Goal: Task Accomplishment & Management: Manage account settings

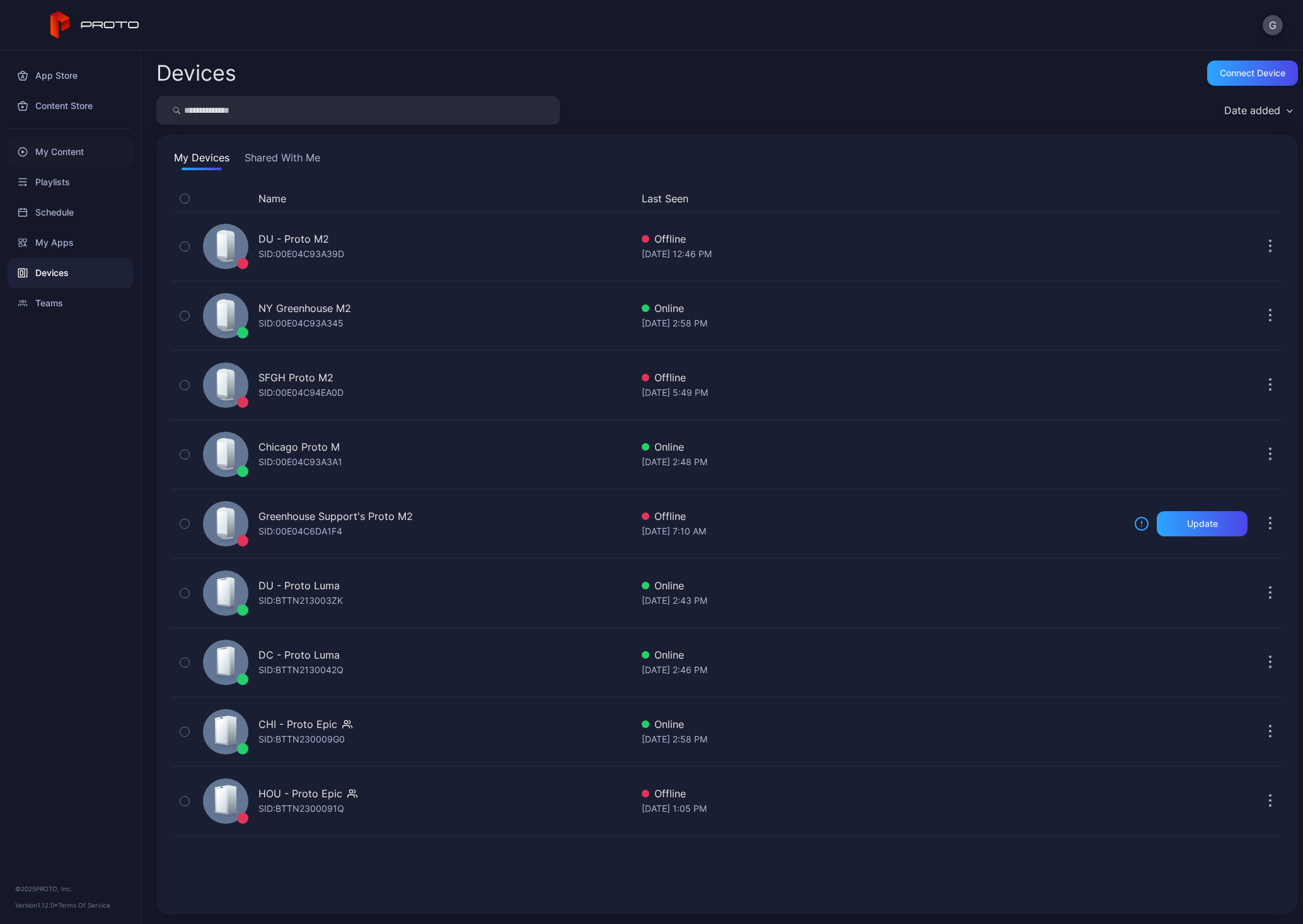
click at [61, 139] on div "My Content" at bounding box center [70, 151] width 125 height 30
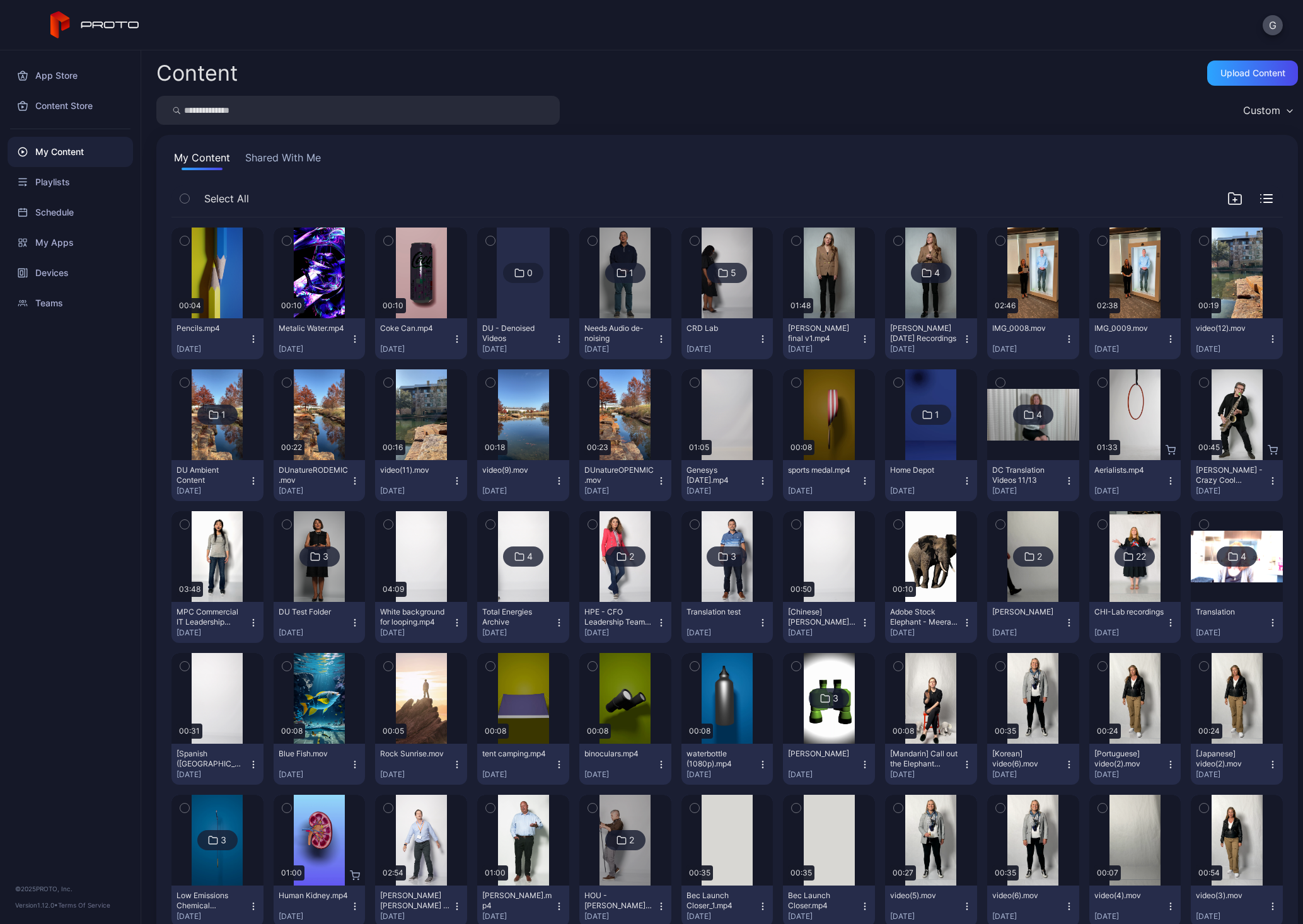
click at [1213, 54] on div "Content Upload Content Custom My Content Shared With Me Select All Preview 00:0…" at bounding box center [722, 487] width 1162 height 873
click at [1220, 68] on div "Upload Content" at bounding box center [1252, 73] width 65 height 10
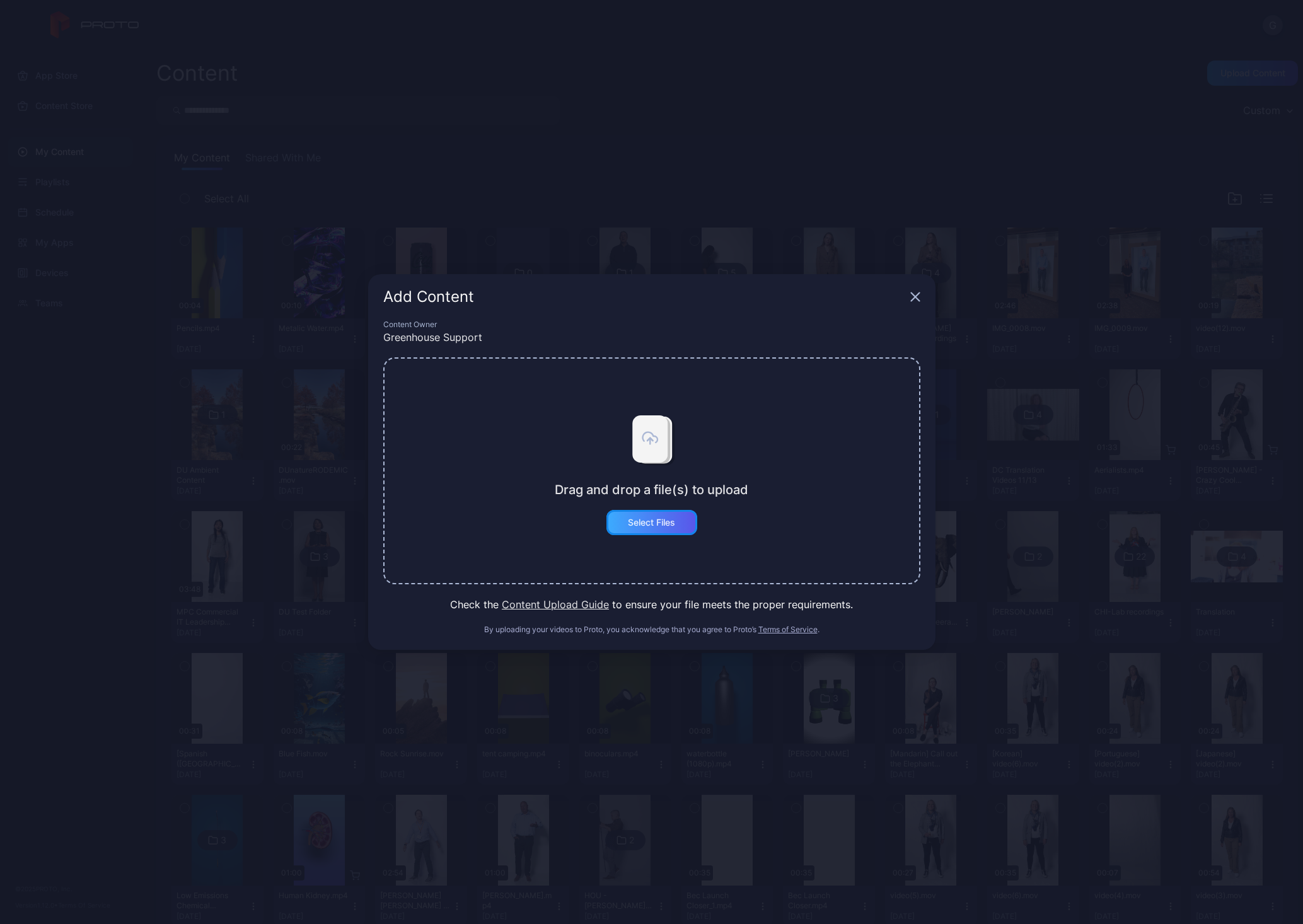
click at [649, 530] on div "Select Files" at bounding box center [652, 523] width 91 height 25
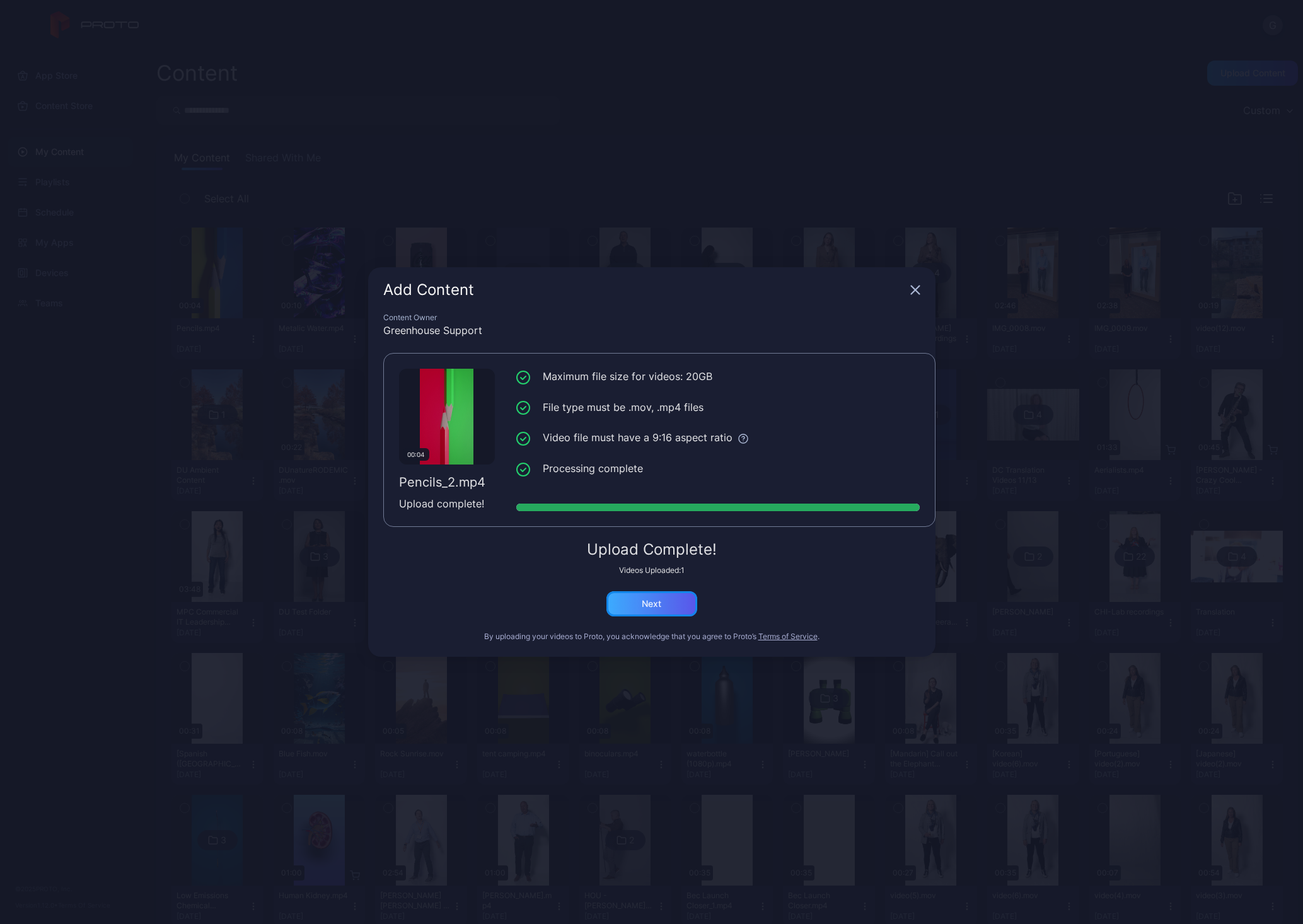
click at [657, 601] on div "Next" at bounding box center [651, 603] width 19 height 10
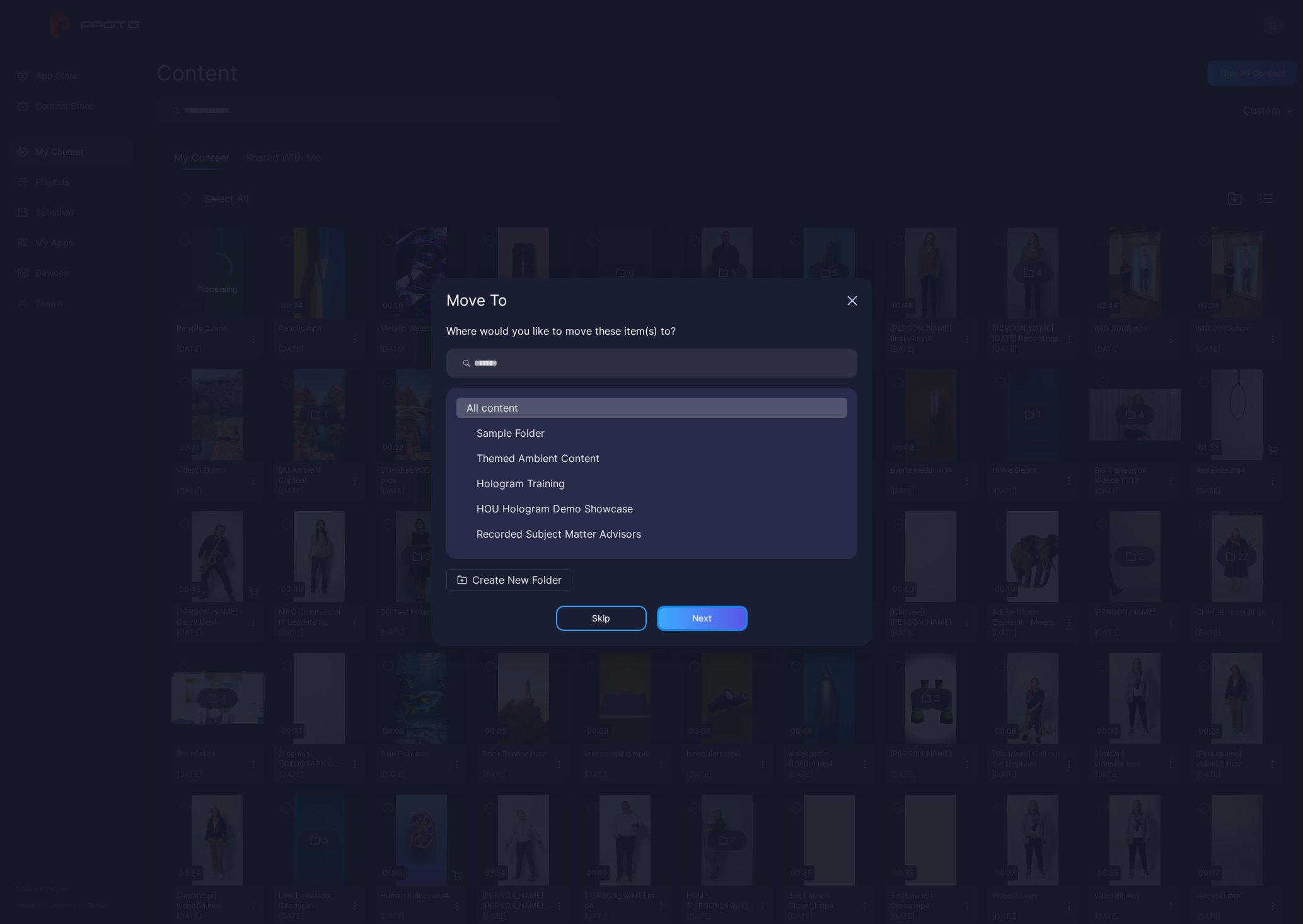
drag, startPoint x: 678, startPoint y: 619, endPoint x: 668, endPoint y: 620, distance: 10.0
click at [668, 620] on button "Next" at bounding box center [702, 618] width 91 height 25
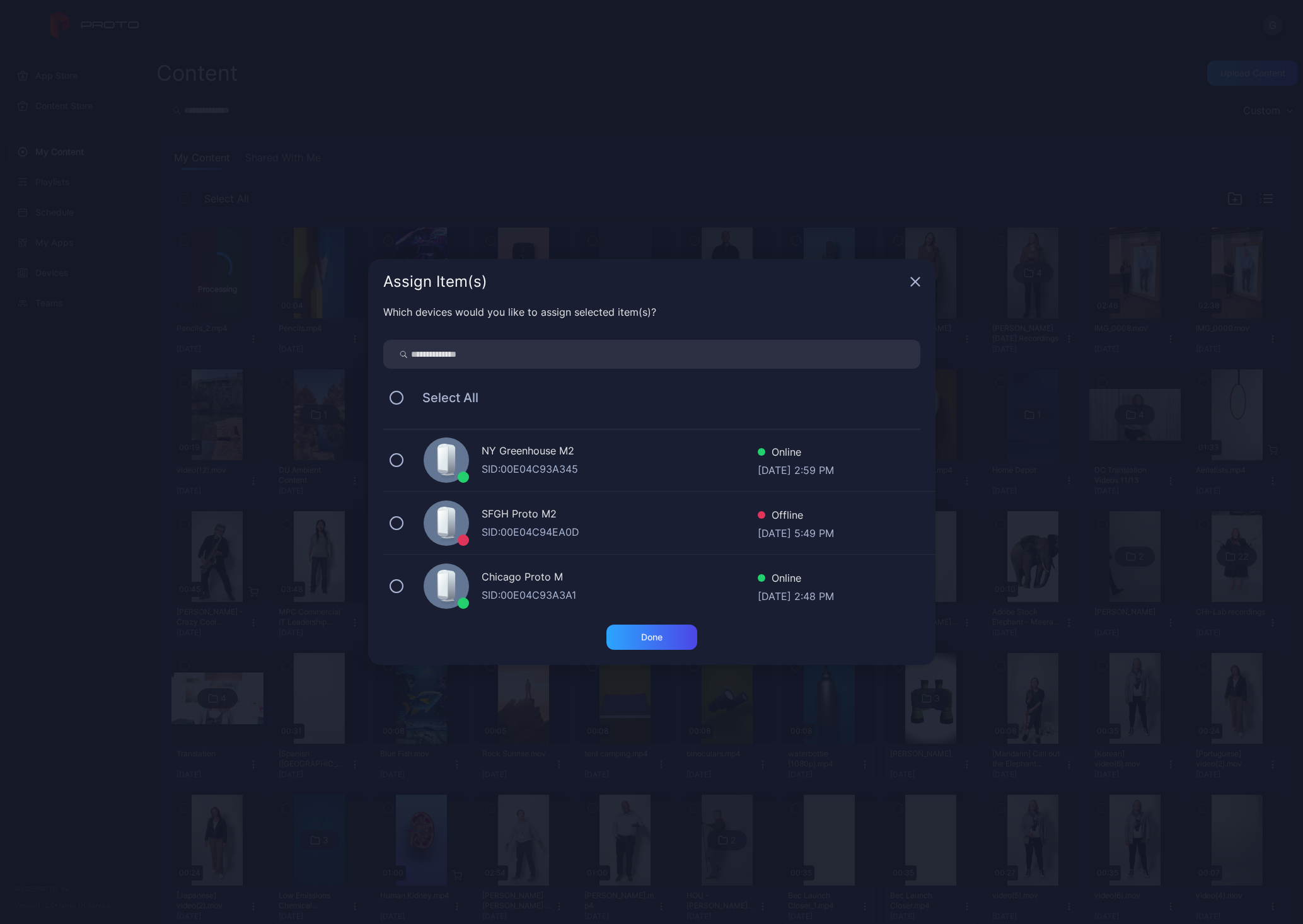
scroll to position [189, 0]
click at [510, 474] on div "SID: 00E04C93A3A1" at bounding box center [620, 470] width 276 height 15
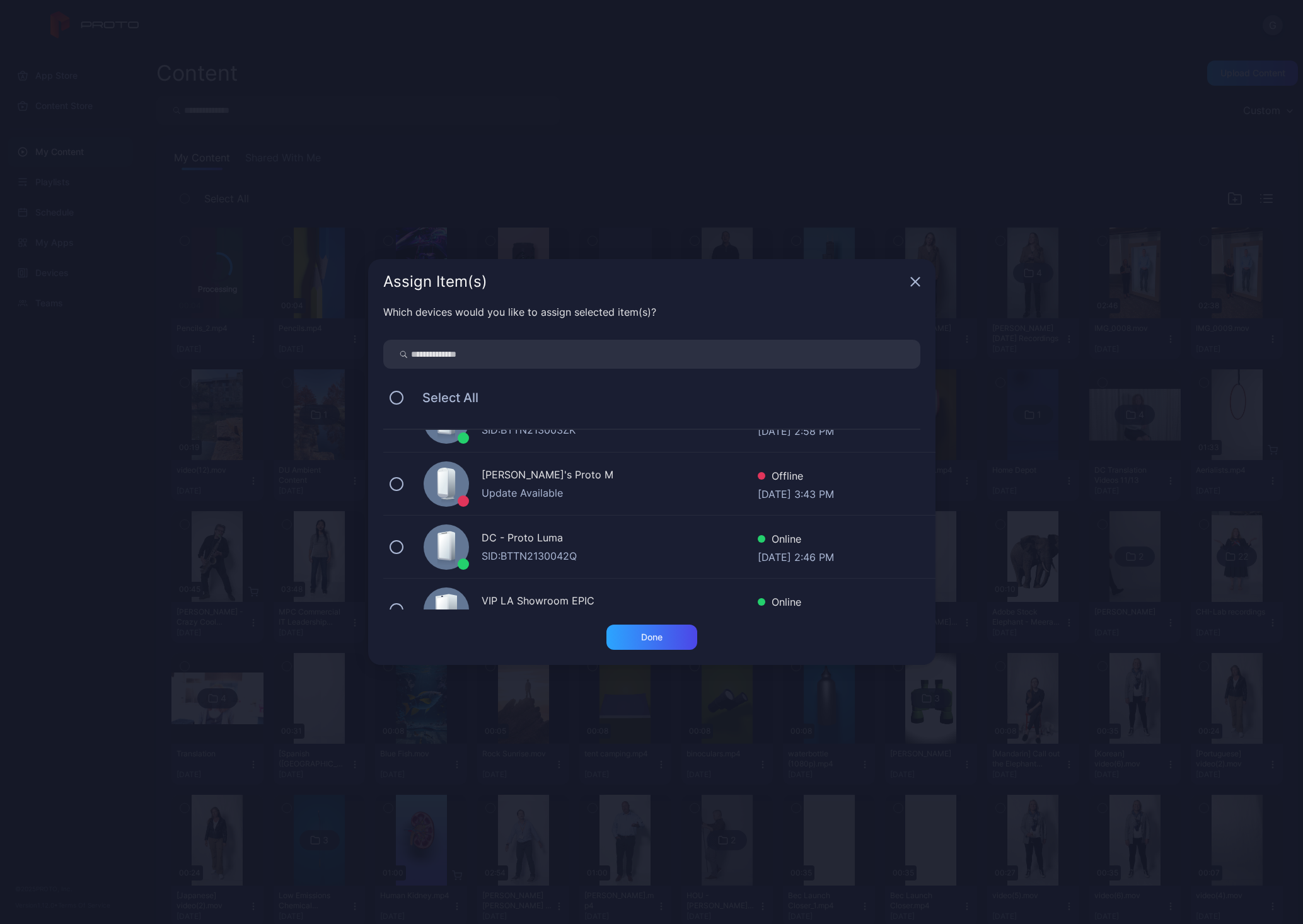
scroll to position [378, 0]
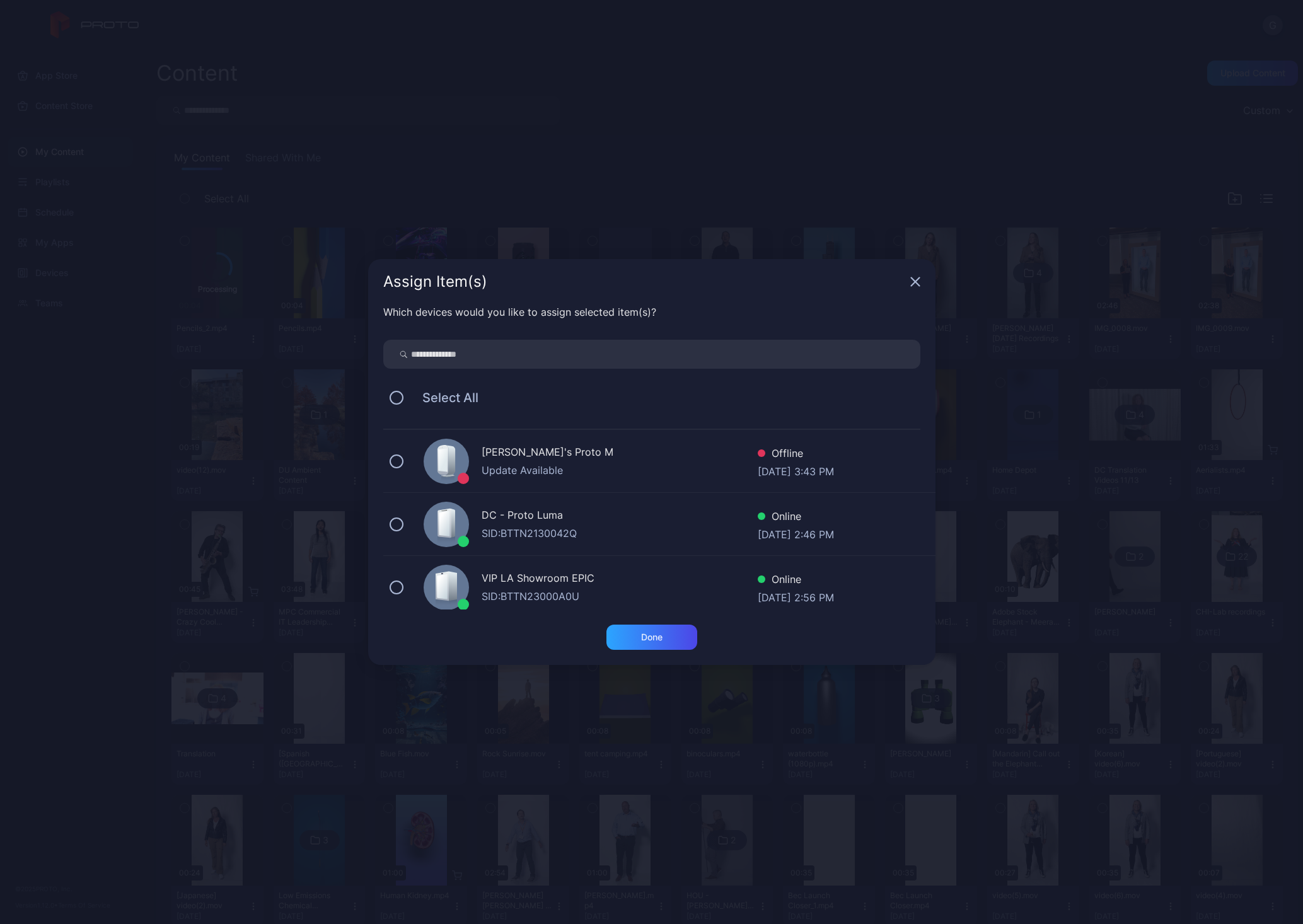
click at [589, 350] on input "search" at bounding box center [652, 355] width 537 height 29
type input "***"
click at [533, 520] on div "CHI - Proto Epic" at bounding box center [620, 516] width 276 height 18
click at [646, 616] on div "Which devices would you like to assign selected item(s)? *** Select All Chicago…" at bounding box center [652, 464] width 567 height 320
click at [643, 637] on div "Done" at bounding box center [652, 637] width 21 height 10
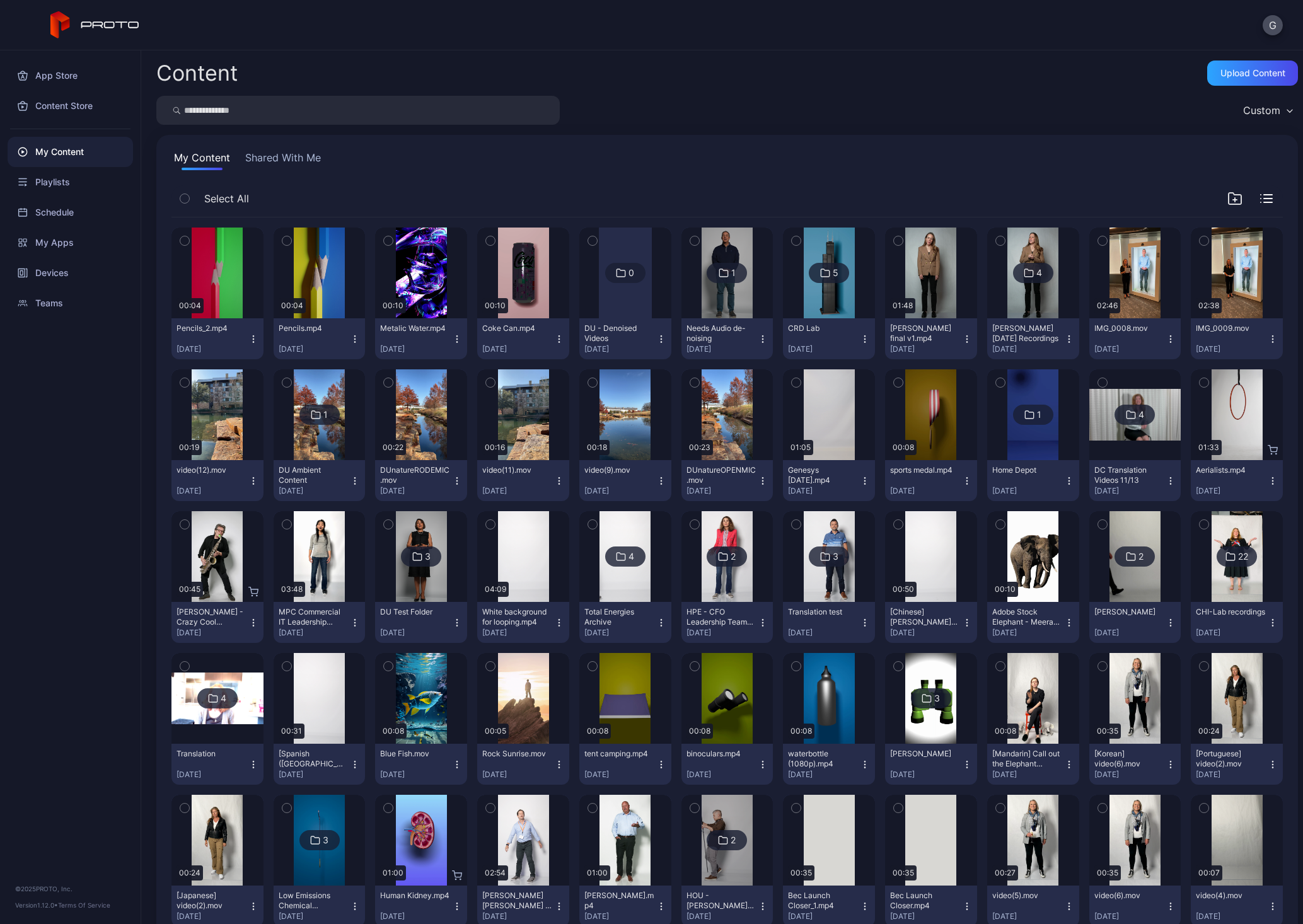
click at [452, 634] on div "[DATE]" at bounding box center [416, 632] width 72 height 10
click at [41, 197] on div "Schedule" at bounding box center [70, 212] width 125 height 30
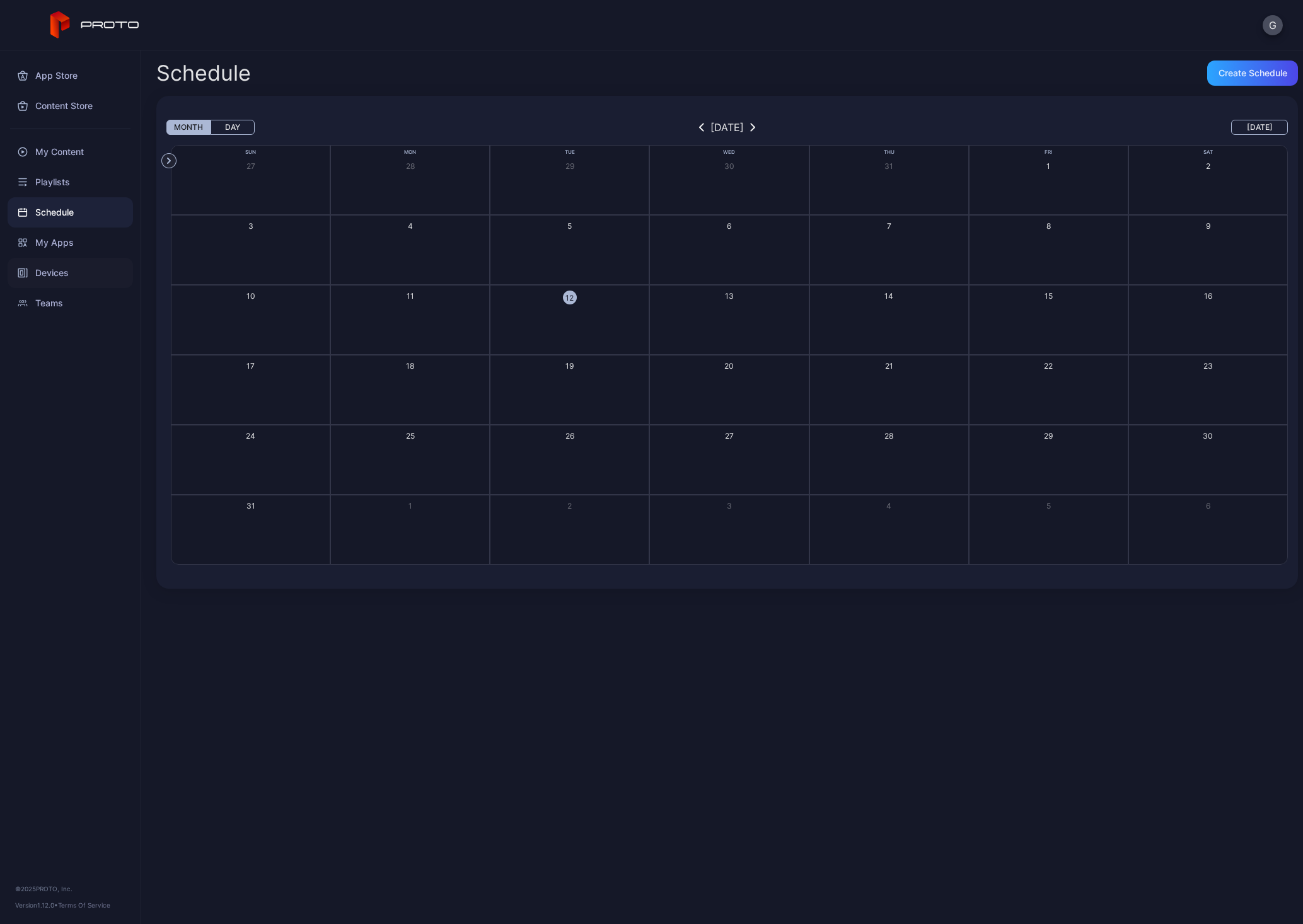
click at [55, 266] on div "Devices" at bounding box center [70, 272] width 125 height 30
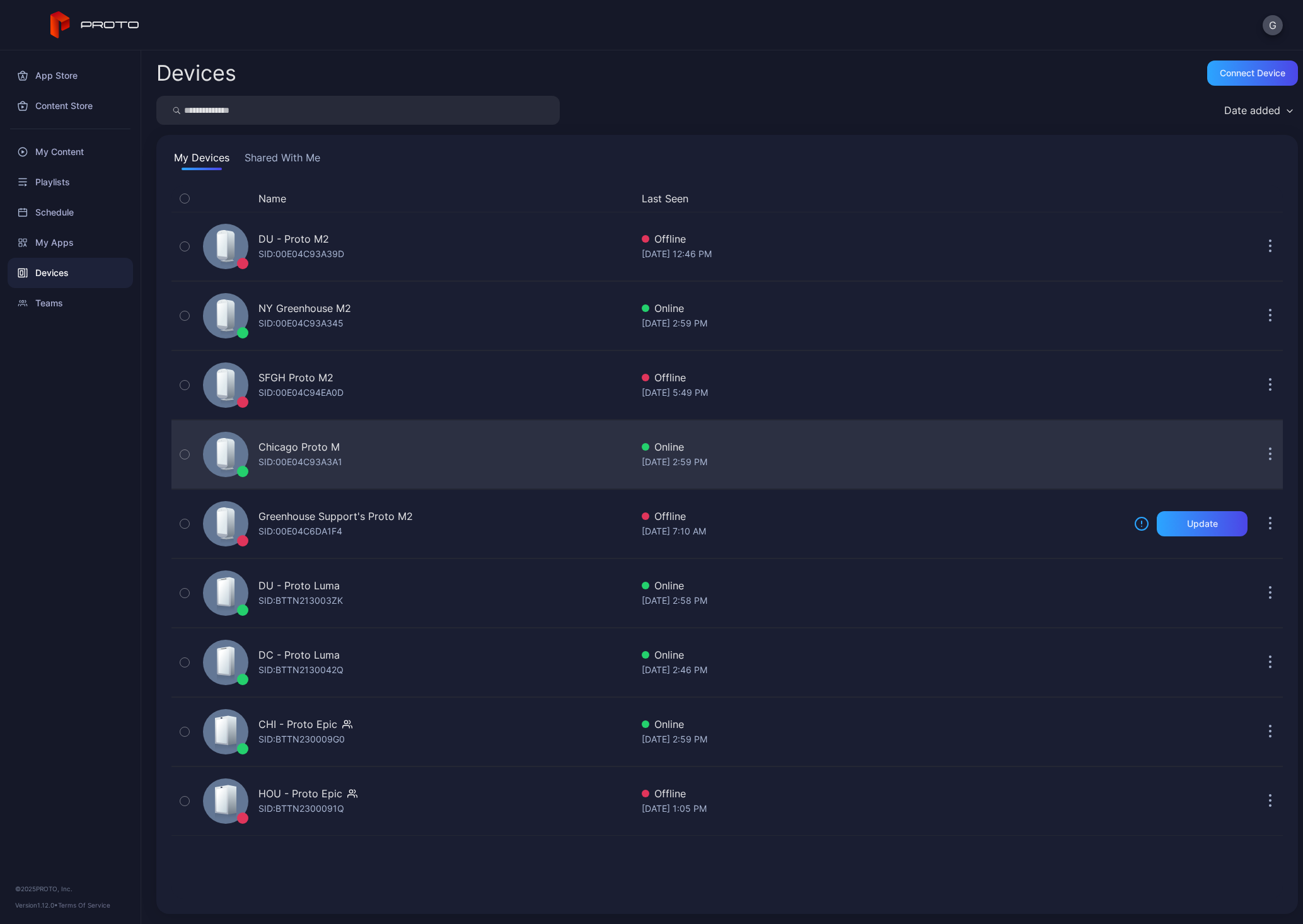
click at [220, 474] on div at bounding box center [225, 454] width 45 height 45
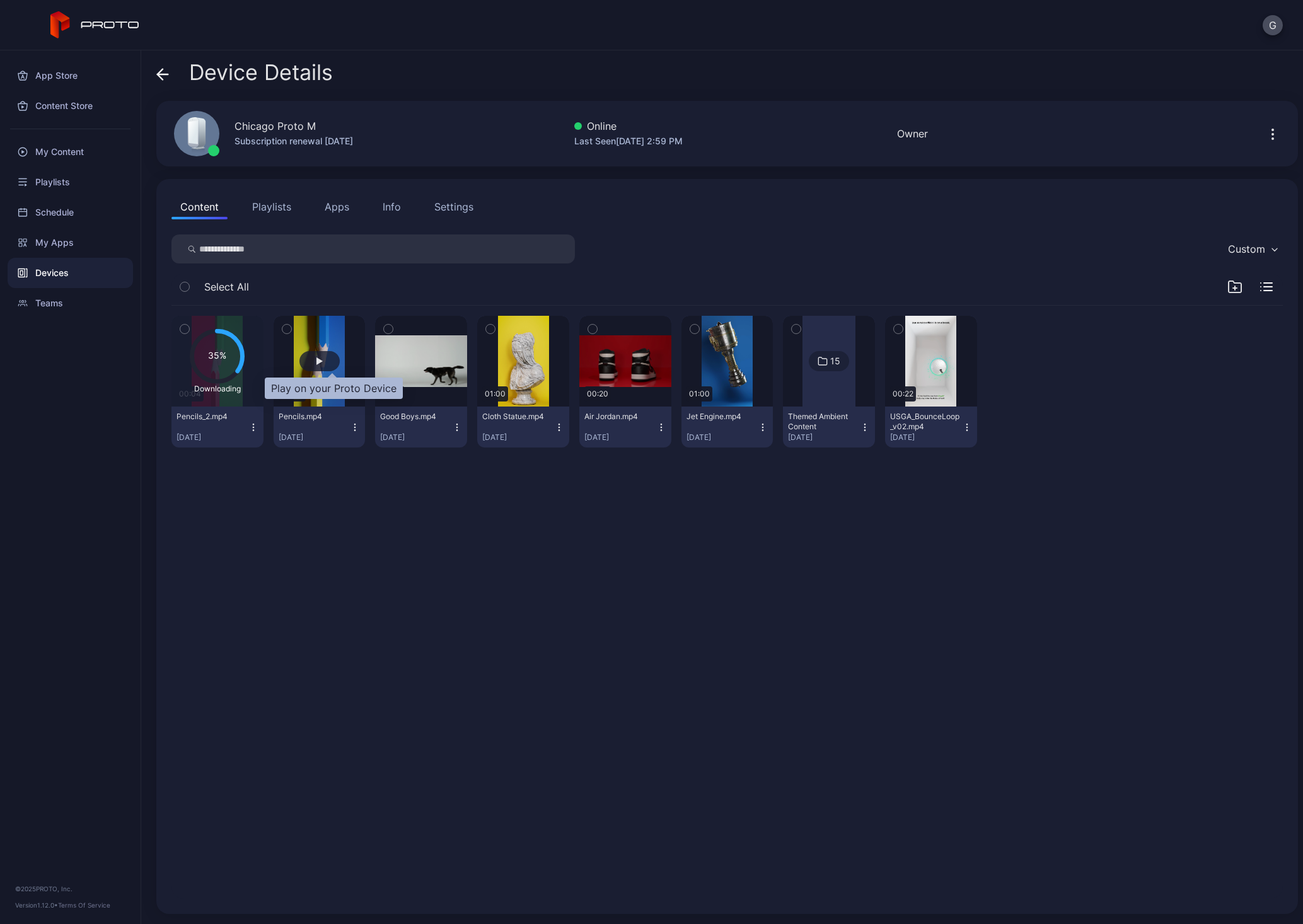
click at [333, 356] on div "button" at bounding box center [319, 361] width 41 height 20
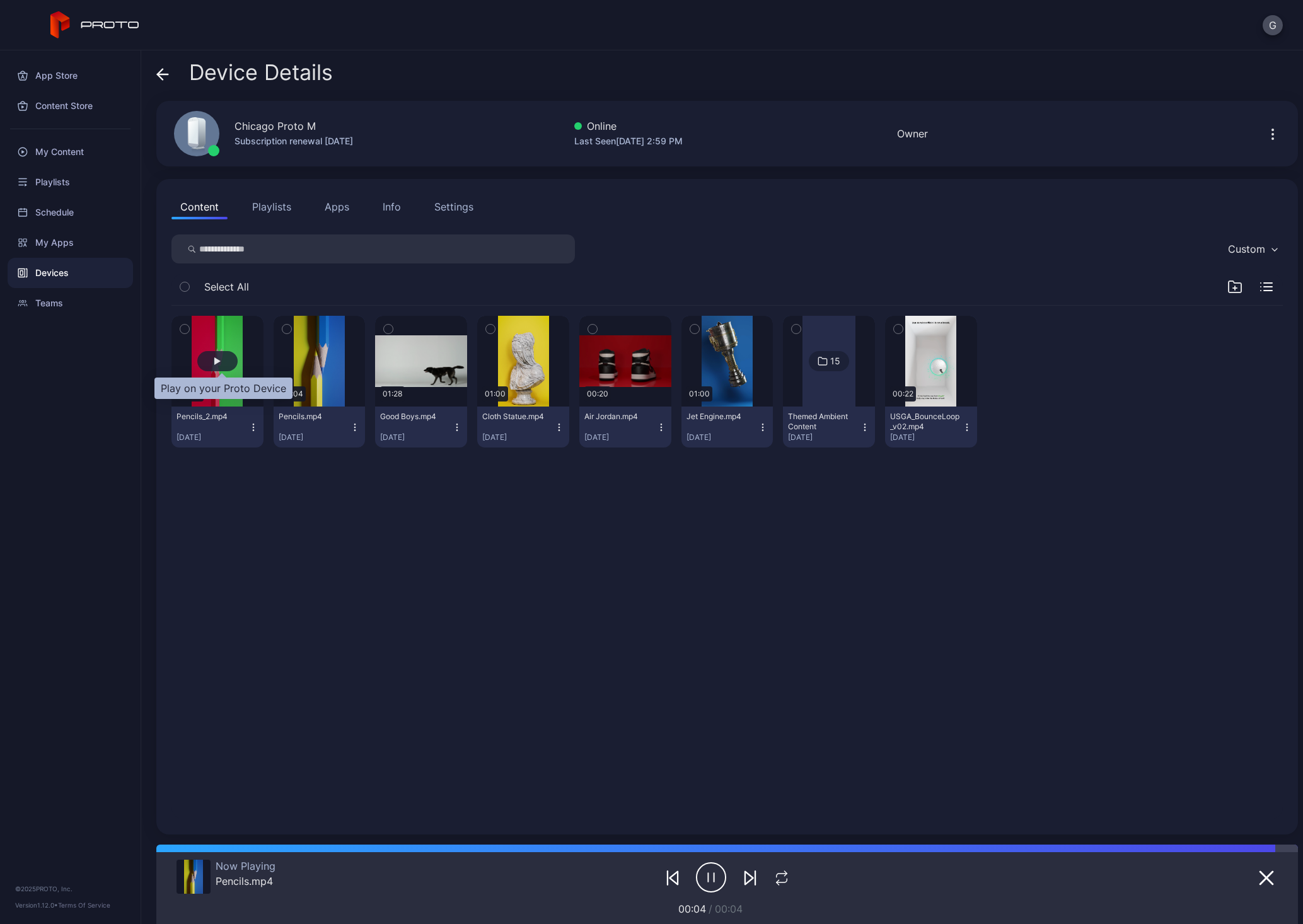
click at [220, 358] on div "button" at bounding box center [217, 361] width 6 height 8
click at [217, 136] on div at bounding box center [196, 134] width 45 height 45
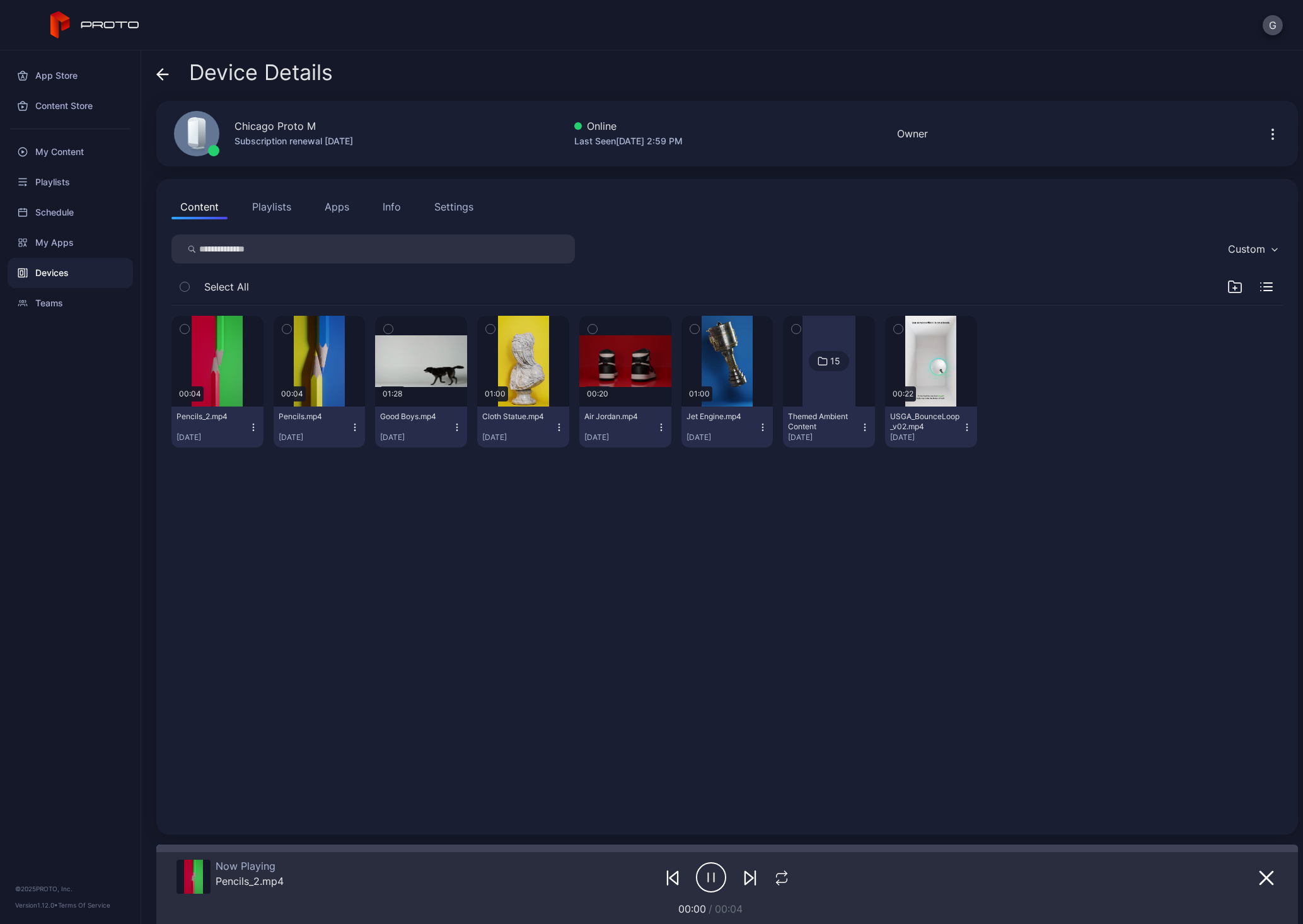
click at [48, 273] on div "Devices" at bounding box center [70, 272] width 125 height 30
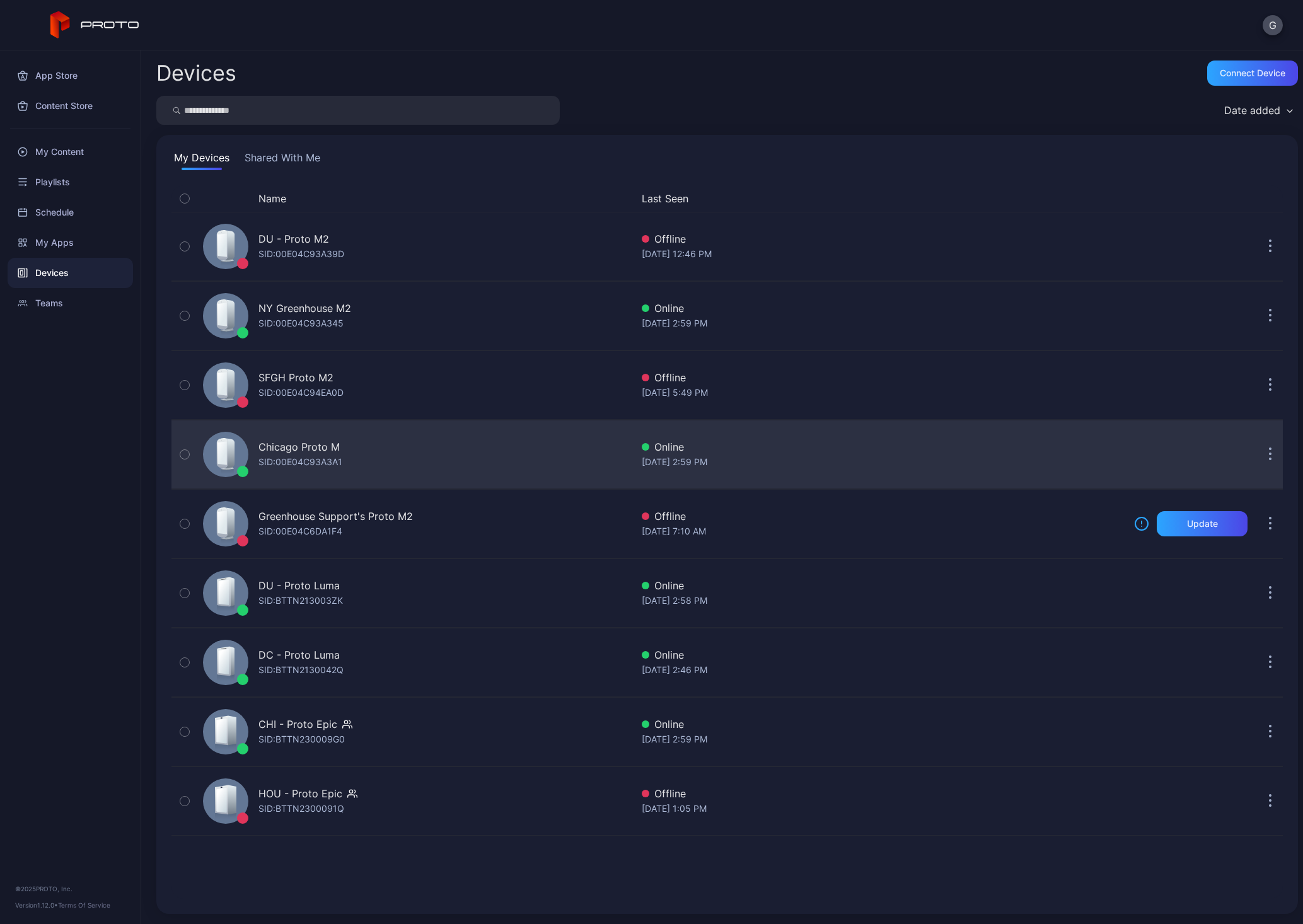
click at [220, 463] on icon at bounding box center [222, 453] width 9 height 23
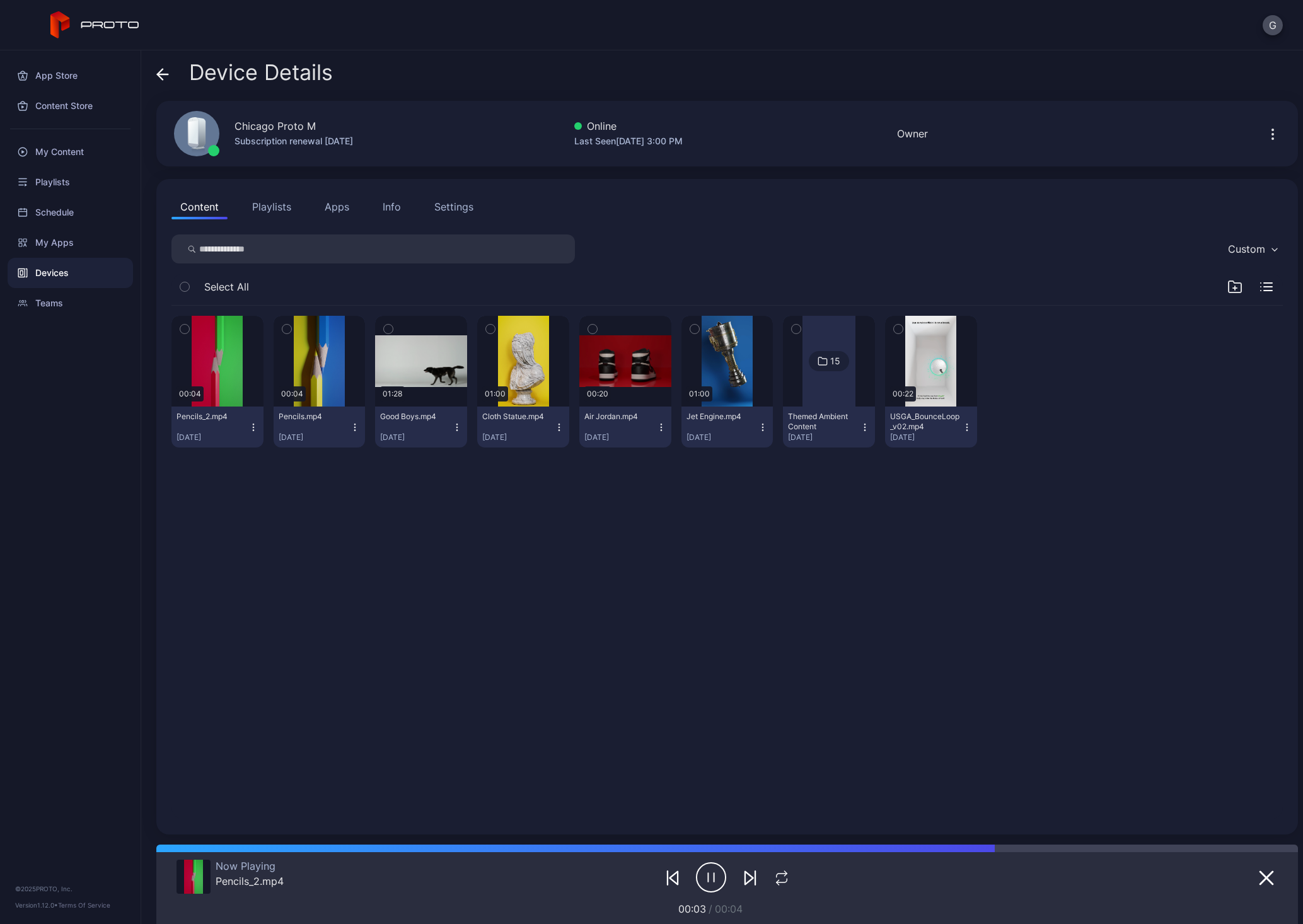
drag, startPoint x: 210, startPoint y: 467, endPoint x: 114, endPoint y: 429, distance: 103.2
click at [114, 429] on div "App Store Content Store My Content Playlists Schedule My Apps Devices Teams © 2…" at bounding box center [71, 487] width 141 height 873
click at [70, 278] on div "Devices" at bounding box center [70, 272] width 125 height 30
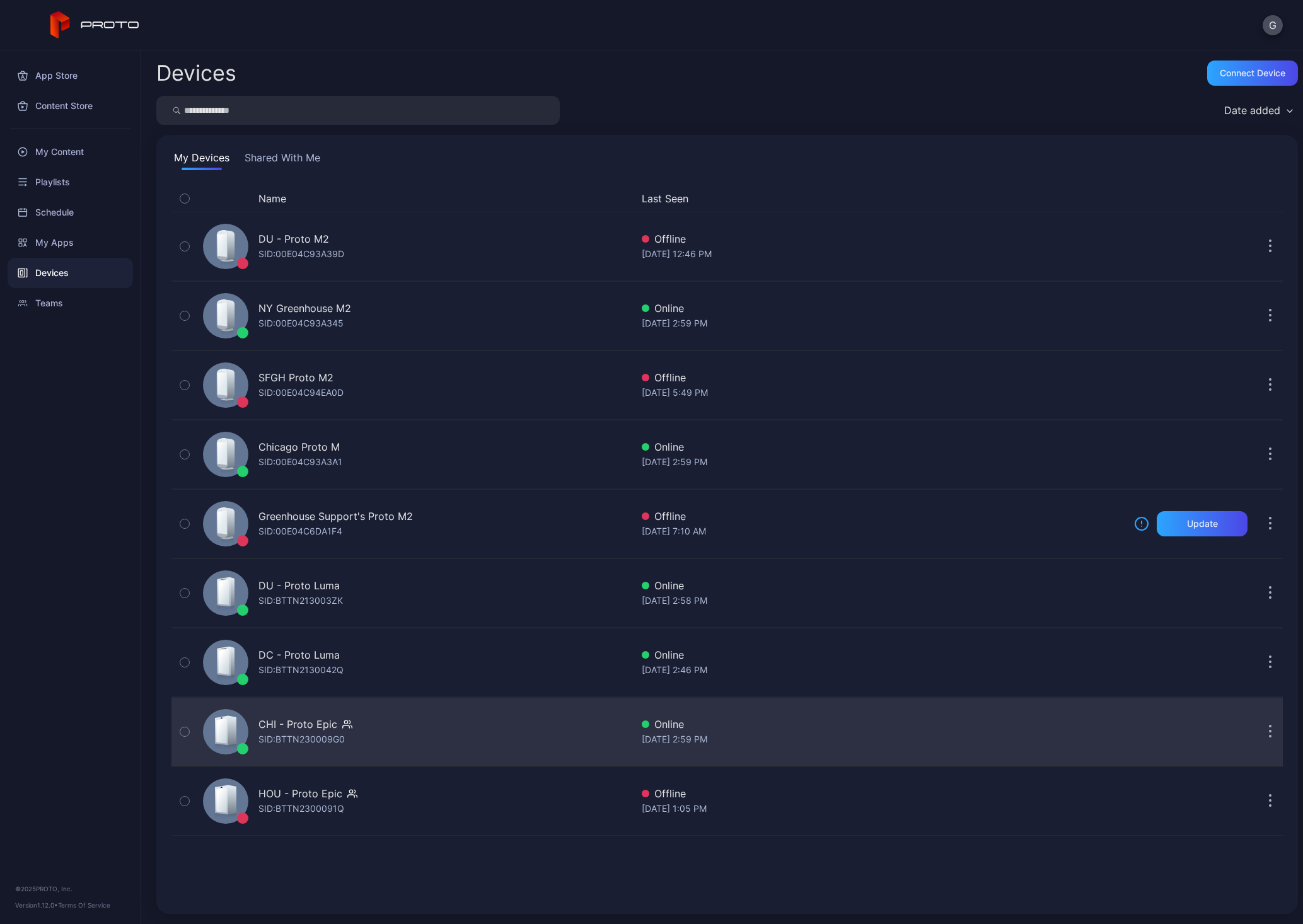
click at [219, 735] on icon at bounding box center [222, 731] width 11 height 25
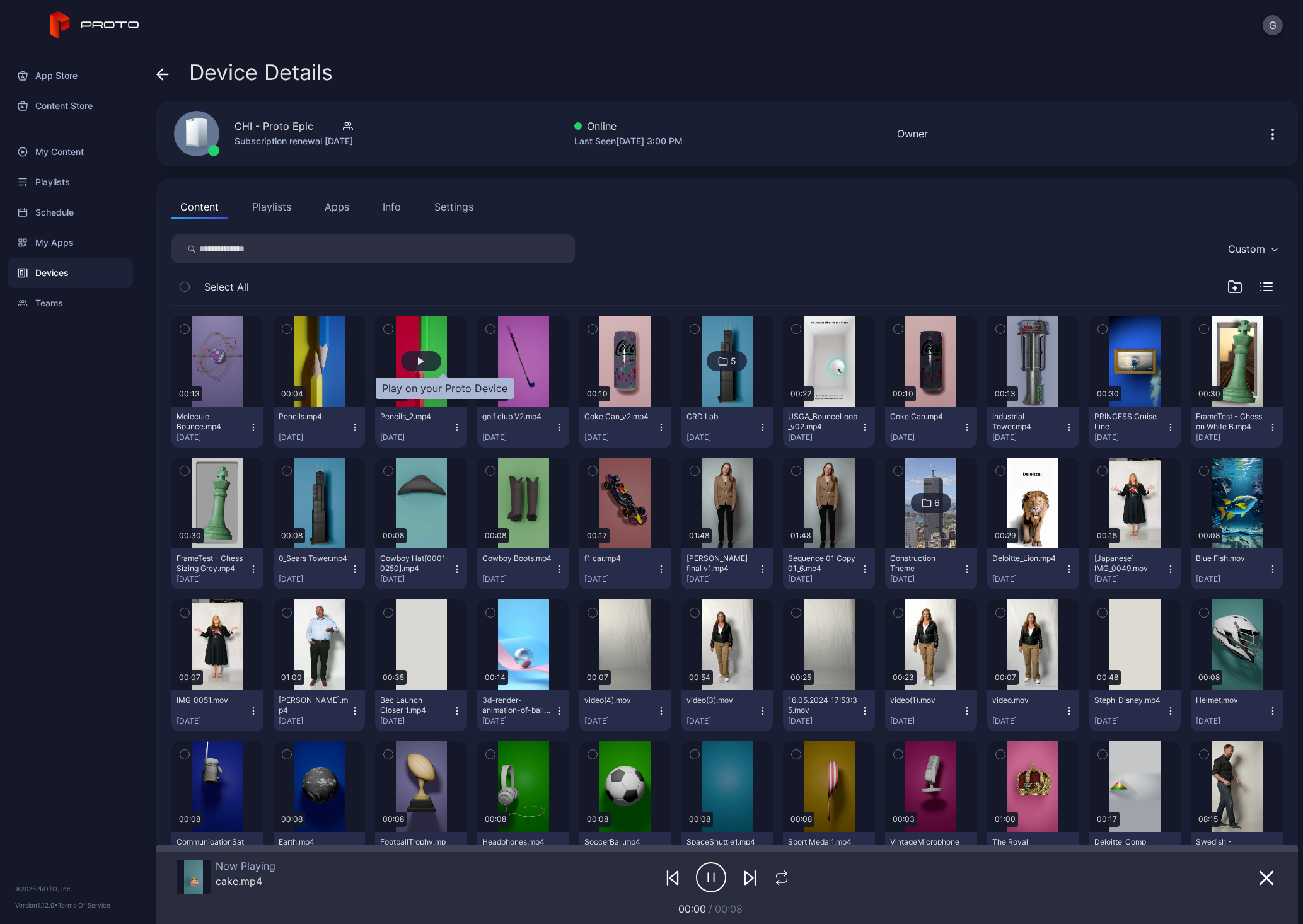
click at [434, 361] on div "button" at bounding box center [421, 361] width 41 height 20
